Goal: Task Accomplishment & Management: Manage account settings

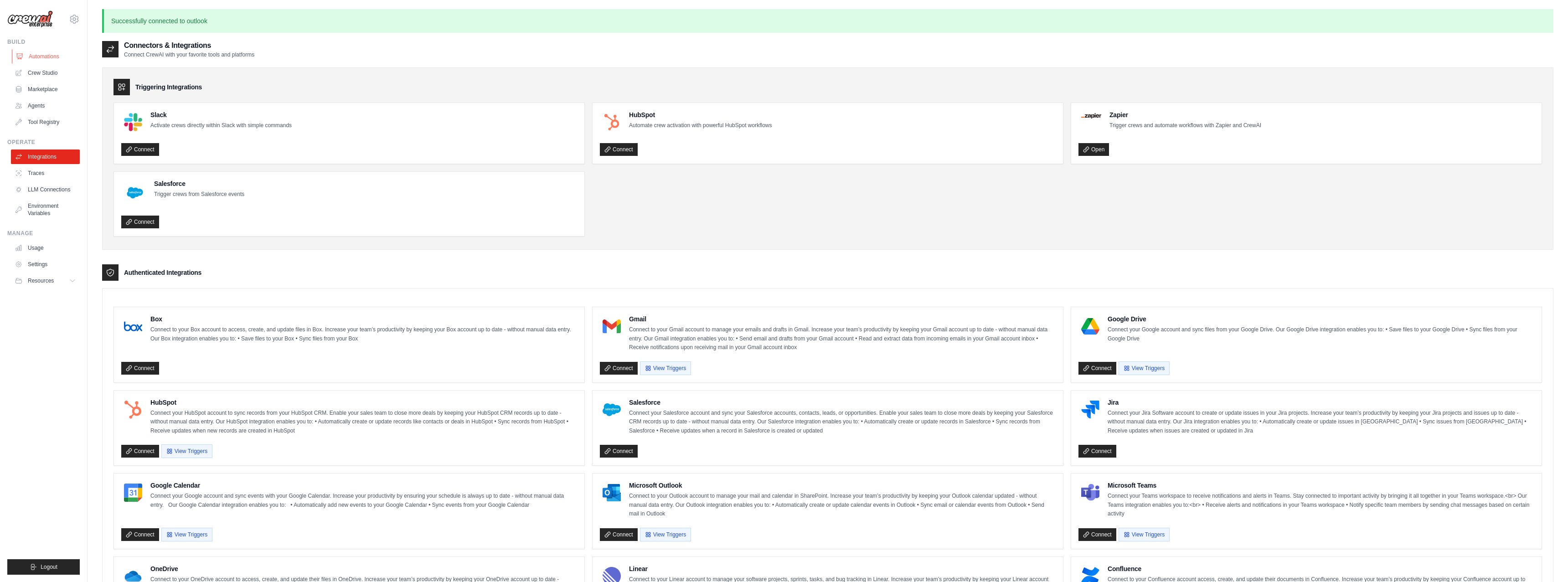
click at [37, 60] on link "Automations" at bounding box center [46, 56] width 69 height 14
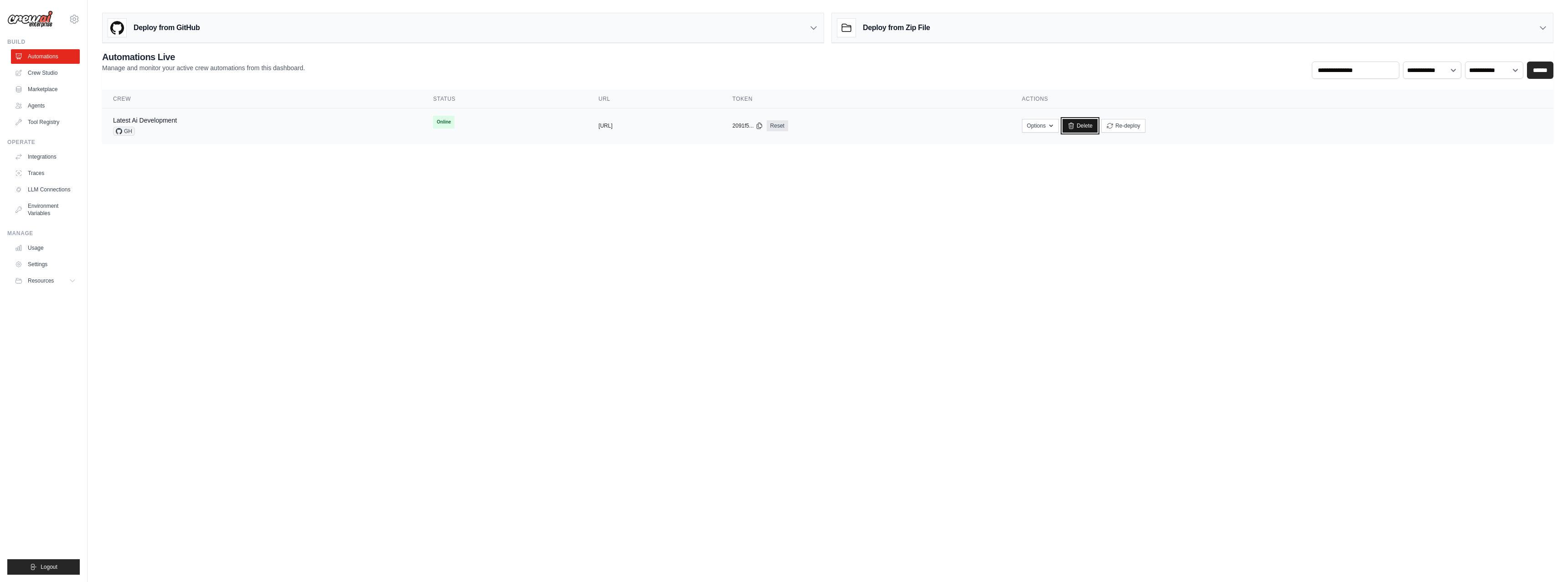
click at [1098, 127] on link "Delete" at bounding box center [1079, 125] width 35 height 13
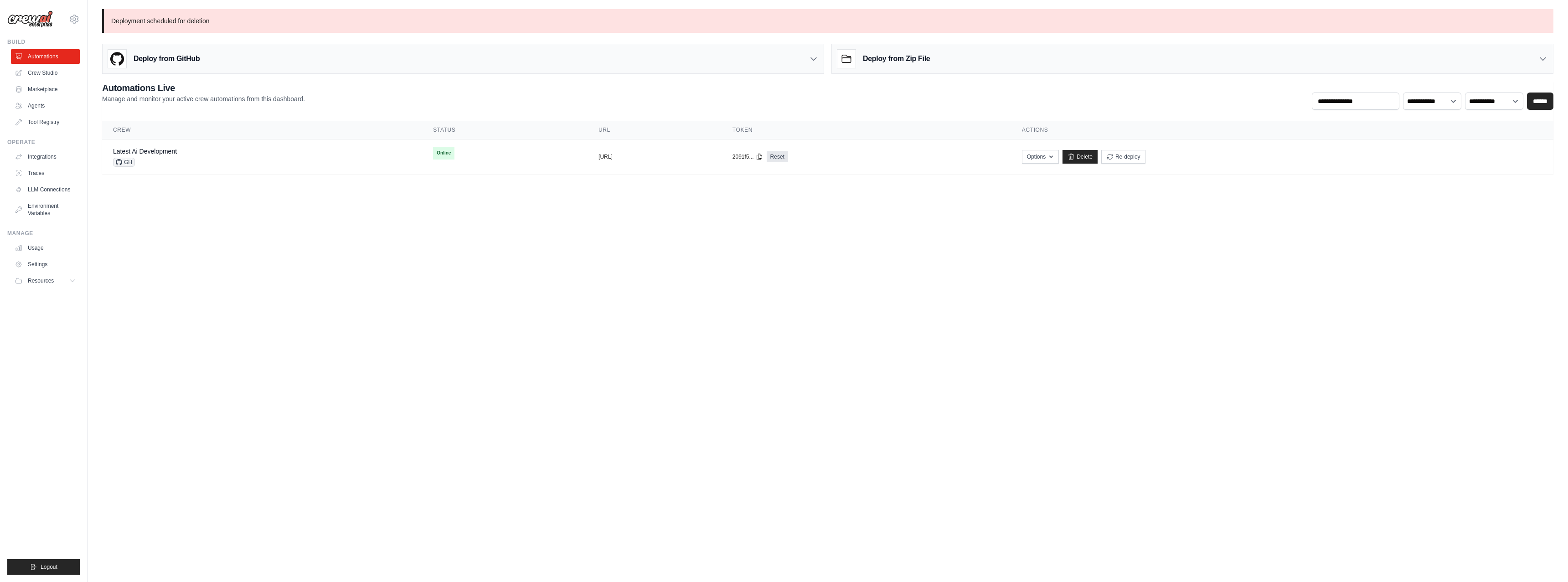
click at [80, 16] on div "[EMAIL_ADDRESS][DOMAIN_NAME] Settings" at bounding box center [43, 14] width 73 height 30
click at [73, 17] on icon at bounding box center [74, 19] width 11 height 11
click at [56, 62] on link "Settings" at bounding box center [74, 62] width 81 height 16
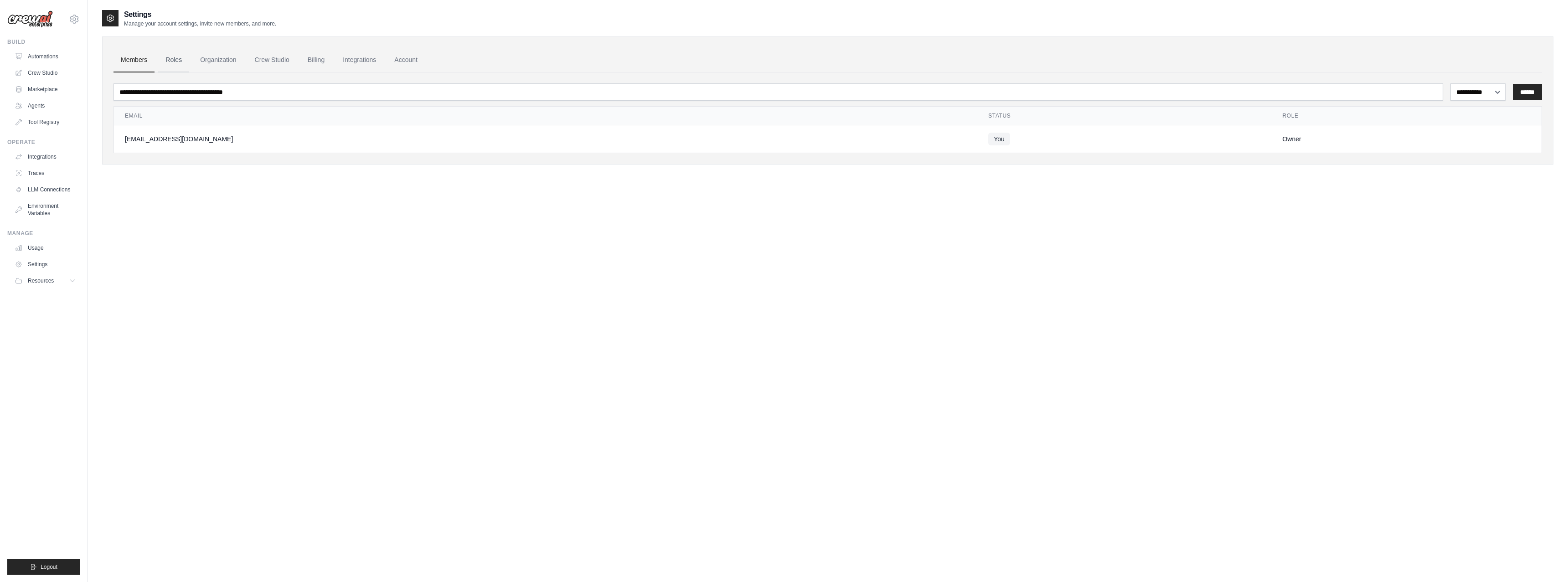
click at [172, 61] on link "Roles" at bounding box center [174, 59] width 31 height 24
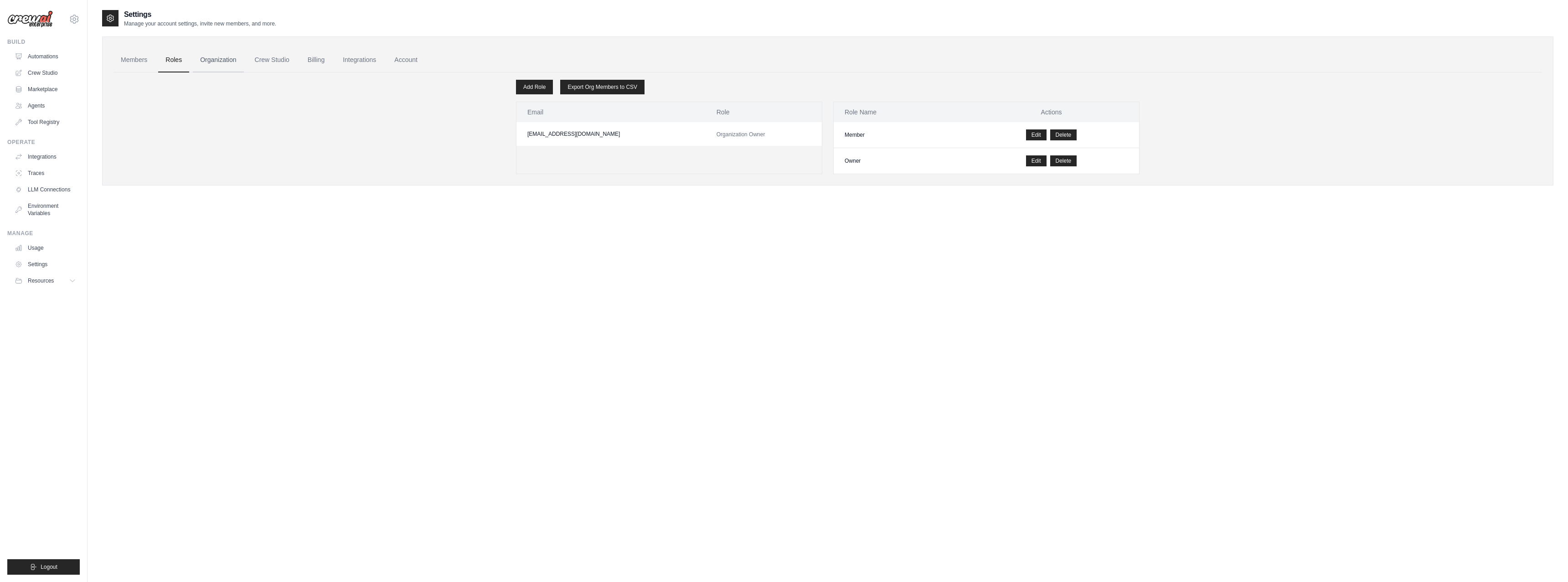
click at [218, 64] on link "Organization" at bounding box center [218, 59] width 50 height 24
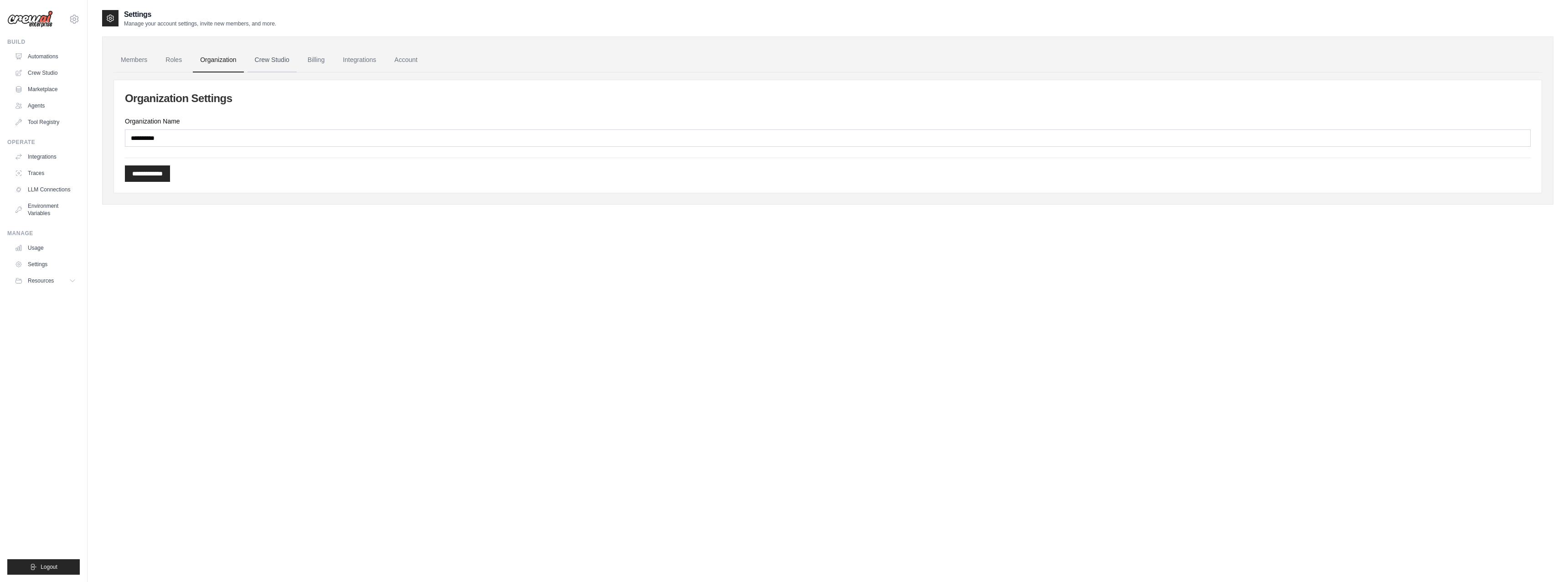
click at [270, 63] on link "Crew Studio" at bounding box center [271, 59] width 49 height 24
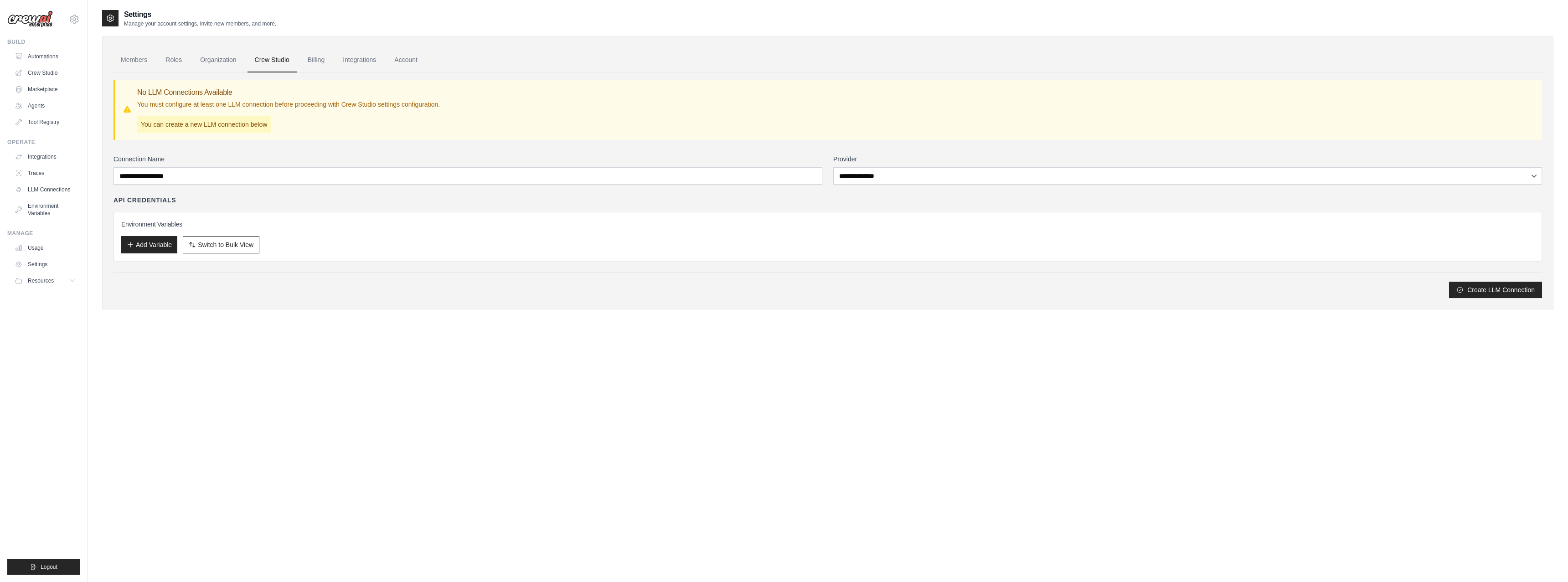
click at [317, 64] on link "Billing" at bounding box center [315, 59] width 31 height 24
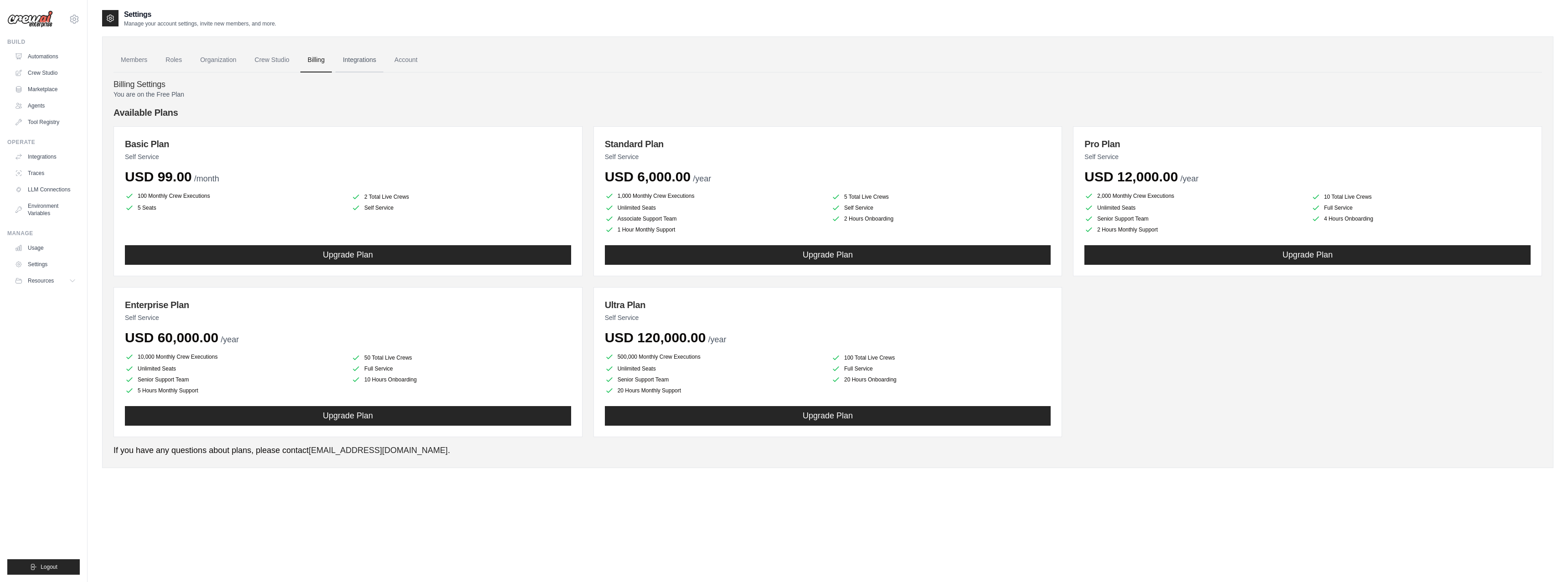
click at [369, 62] on link "Integrations" at bounding box center [359, 59] width 47 height 24
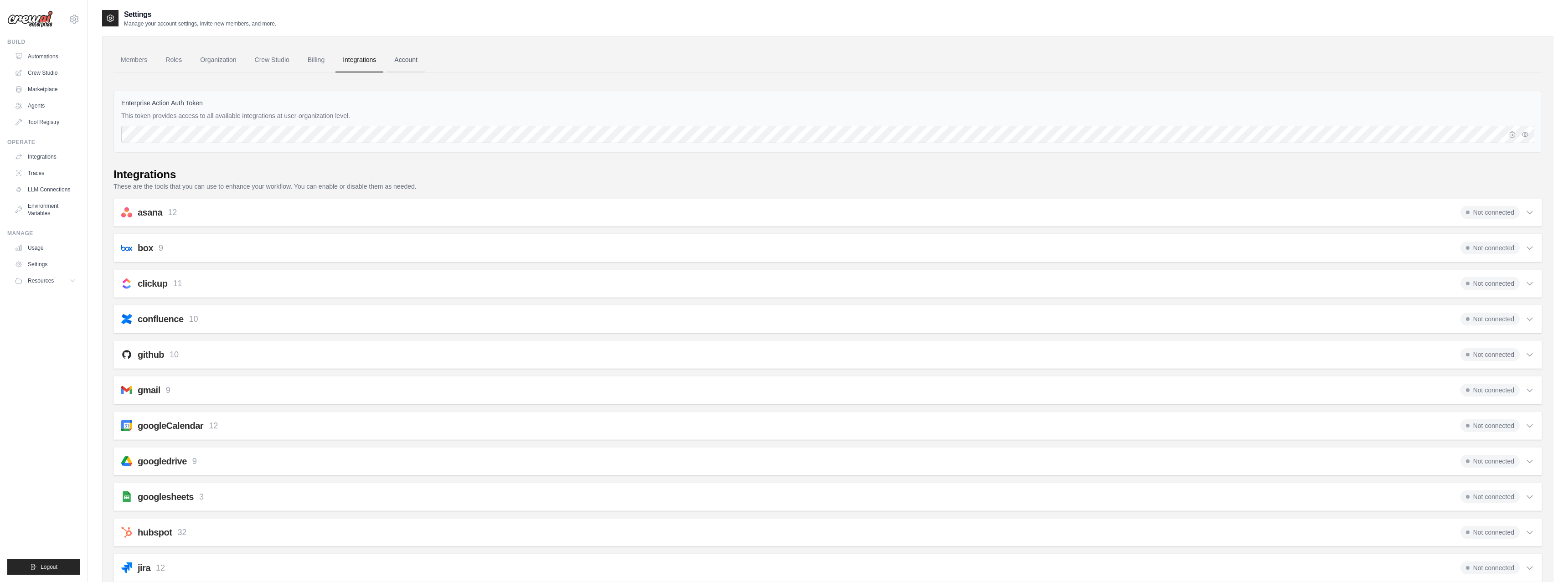
click at [410, 64] on link "Account" at bounding box center [406, 59] width 38 height 24
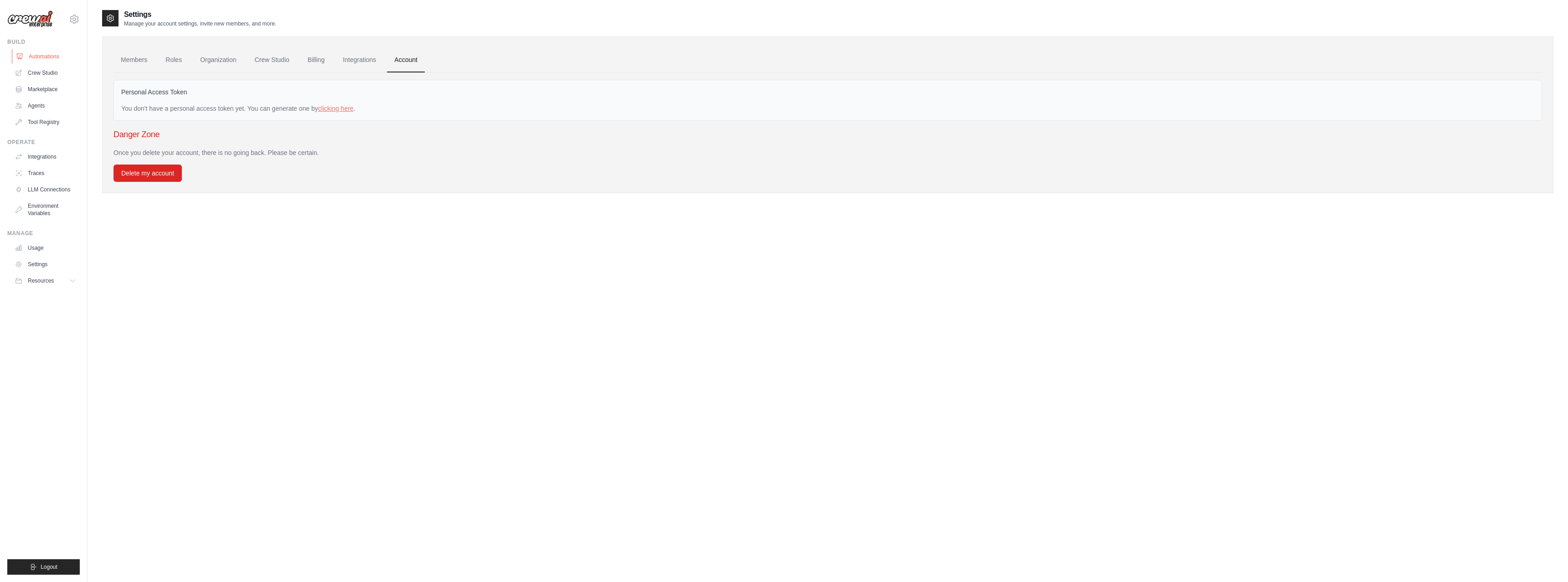
click at [47, 54] on link "Automations" at bounding box center [46, 56] width 69 height 14
